Goal: Use online tool/utility

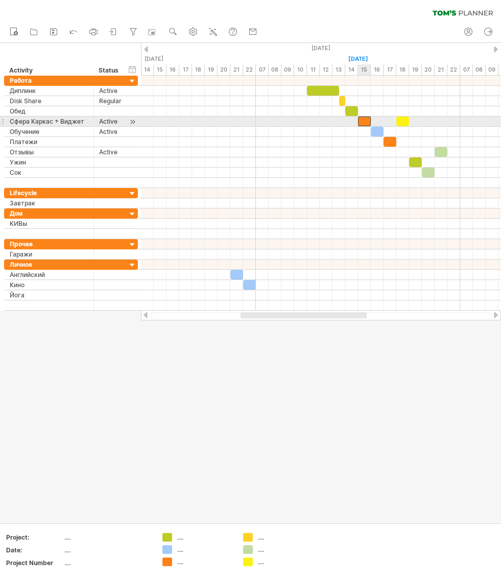
click at [363, 122] on div at bounding box center [364, 121] width 13 height 10
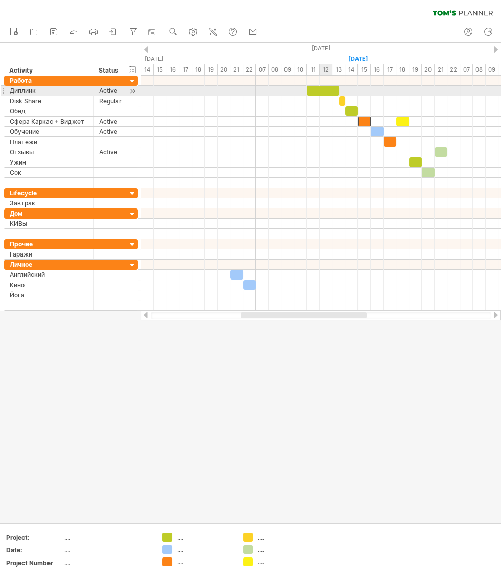
click at [323, 90] on div at bounding box center [323, 91] width 32 height 10
click at [375, 90] on div at bounding box center [321, 91] width 360 height 10
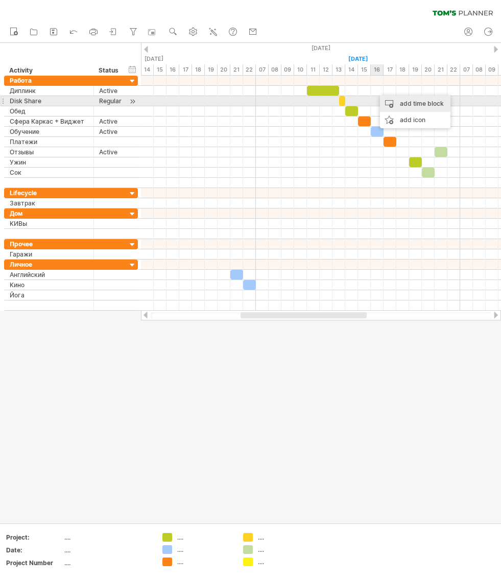
click at [404, 103] on div "add time block" at bounding box center [415, 104] width 70 height 16
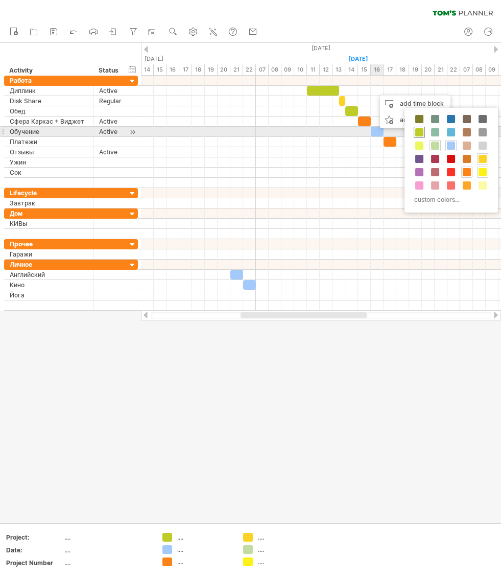
click at [422, 130] on span at bounding box center [419, 132] width 8 height 8
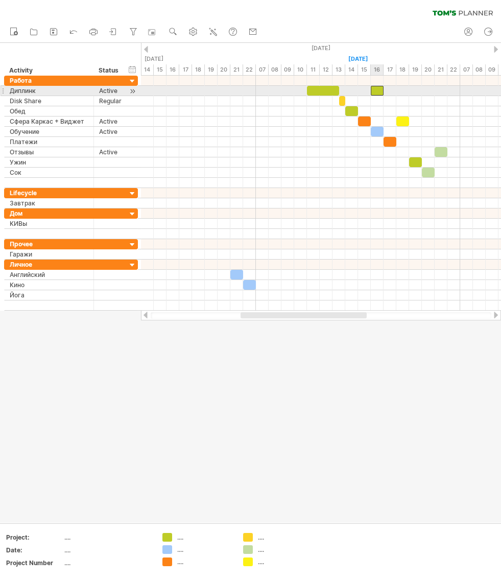
drag, startPoint x: 381, startPoint y: 89, endPoint x: 375, endPoint y: 88, distance: 5.6
click at [375, 88] on div at bounding box center [377, 91] width 13 height 10
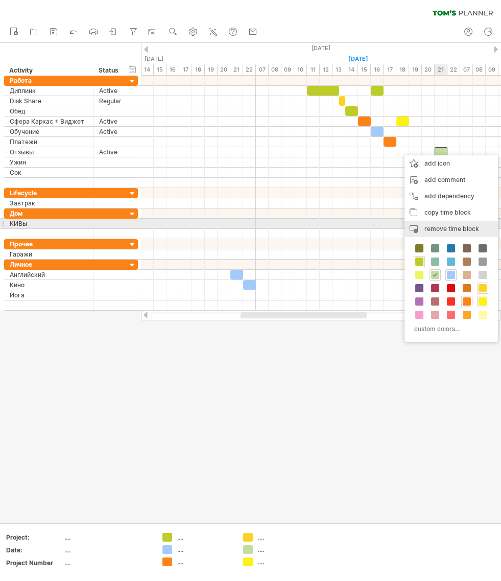
click at [445, 228] on span "remove time block" at bounding box center [451, 229] width 55 height 8
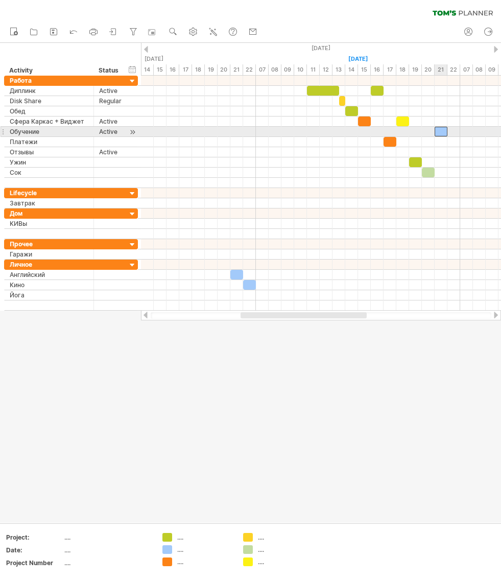
drag, startPoint x: 375, startPoint y: 131, endPoint x: 438, endPoint y: 133, distance: 62.3
click at [438, 133] on div at bounding box center [441, 132] width 13 height 10
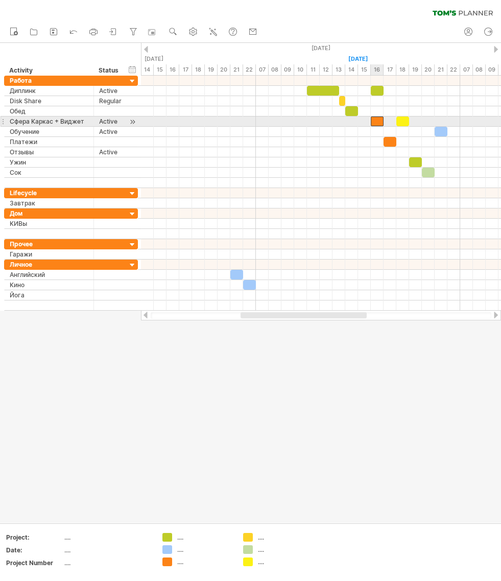
drag, startPoint x: 367, startPoint y: 120, endPoint x: 377, endPoint y: 120, distance: 10.2
click at [377, 120] on div at bounding box center [377, 121] width 13 height 10
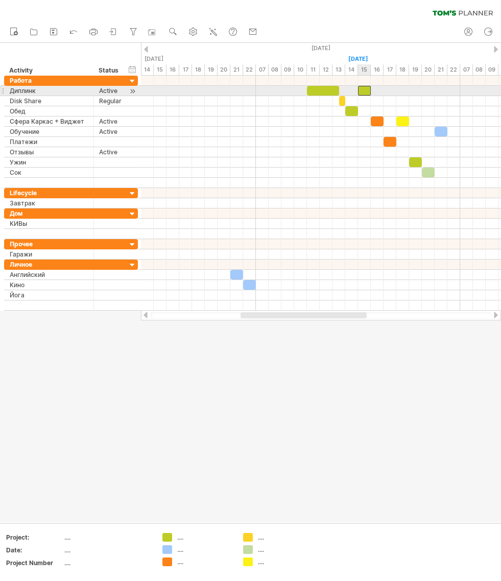
drag, startPoint x: 377, startPoint y: 89, endPoint x: 367, endPoint y: 88, distance: 10.3
click at [367, 88] on div at bounding box center [364, 91] width 13 height 10
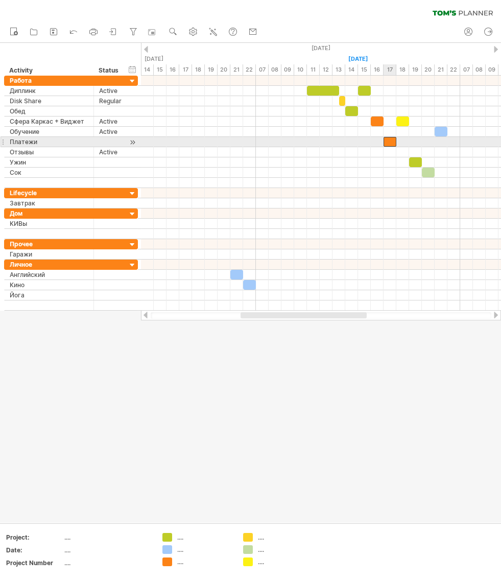
click at [390, 141] on div at bounding box center [390, 142] width 13 height 10
click at [388, 141] on span at bounding box center [390, 142] width 4 height 10
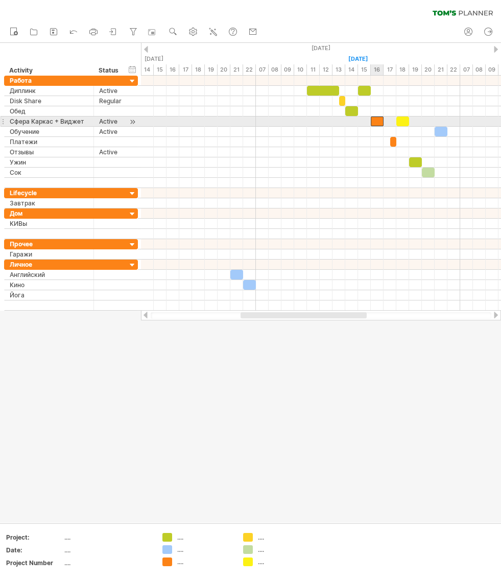
click at [376, 121] on div at bounding box center [377, 121] width 13 height 10
drag, startPoint x: 382, startPoint y: 120, endPoint x: 387, endPoint y: 120, distance: 5.1
click at [387, 120] on div at bounding box center [380, 121] width 19 height 10
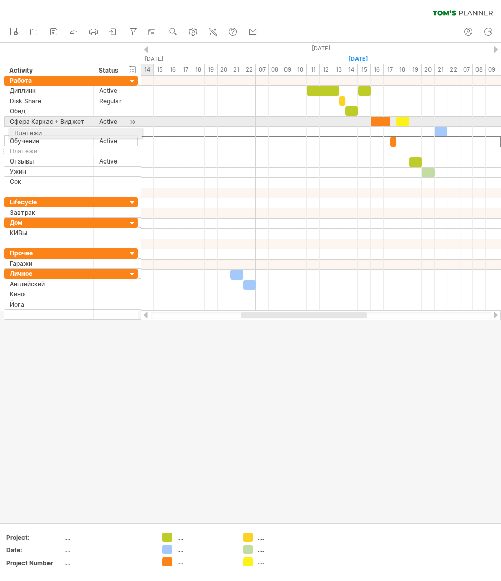
drag, startPoint x: 3, startPoint y: 141, endPoint x: 6, endPoint y: 131, distance: 10.2
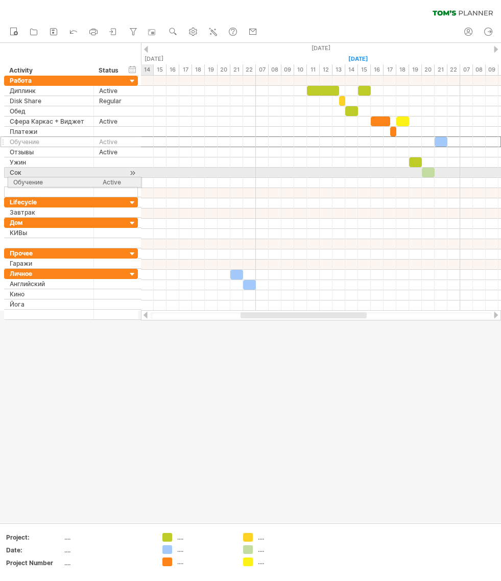
drag, startPoint x: 3, startPoint y: 140, endPoint x: 5, endPoint y: 180, distance: 39.9
drag, startPoint x: 4, startPoint y: 141, endPoint x: 6, endPoint y: 182, distance: 40.9
